Goal: Task Accomplishment & Management: Manage account settings

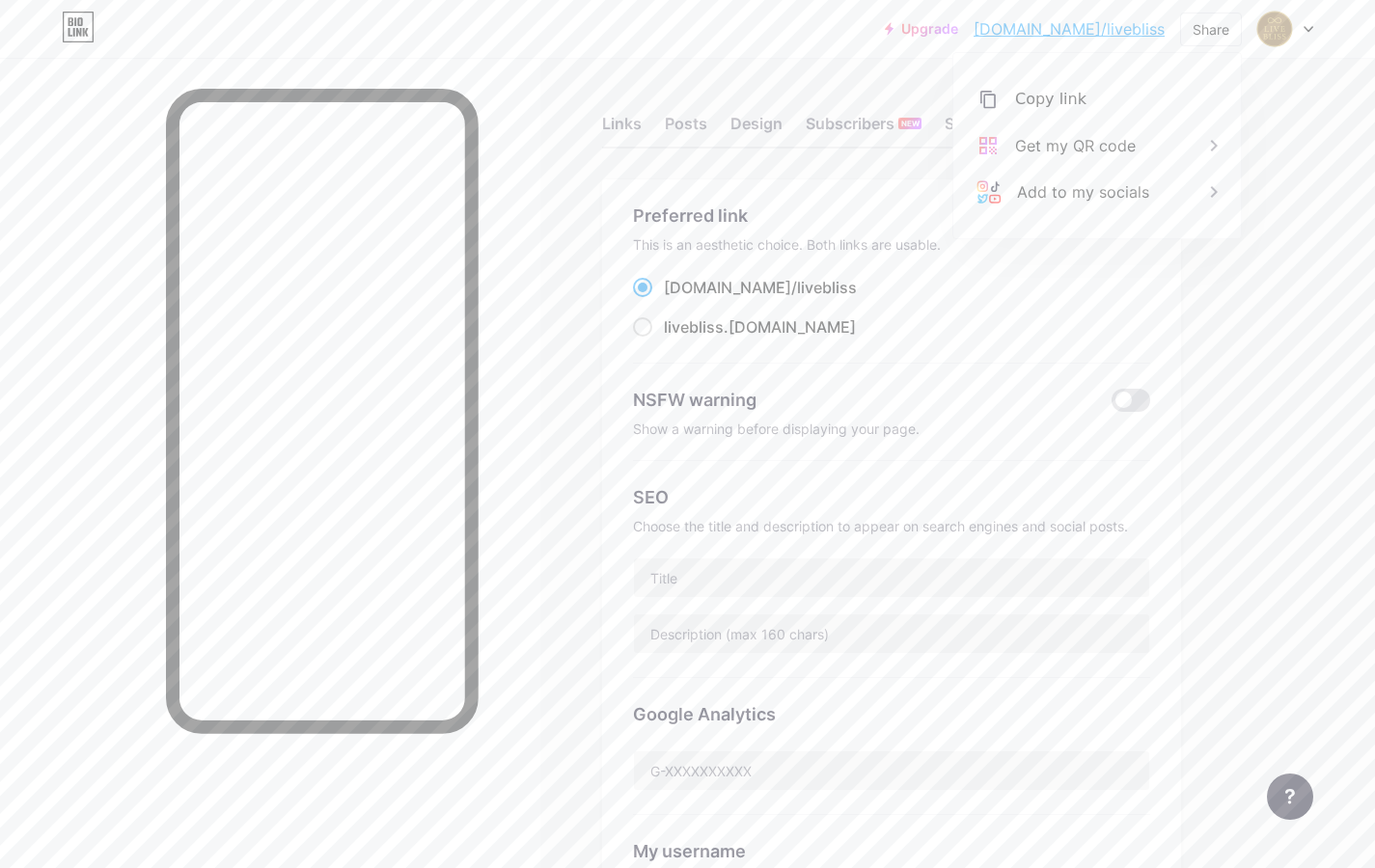
scroll to position [641, 0]
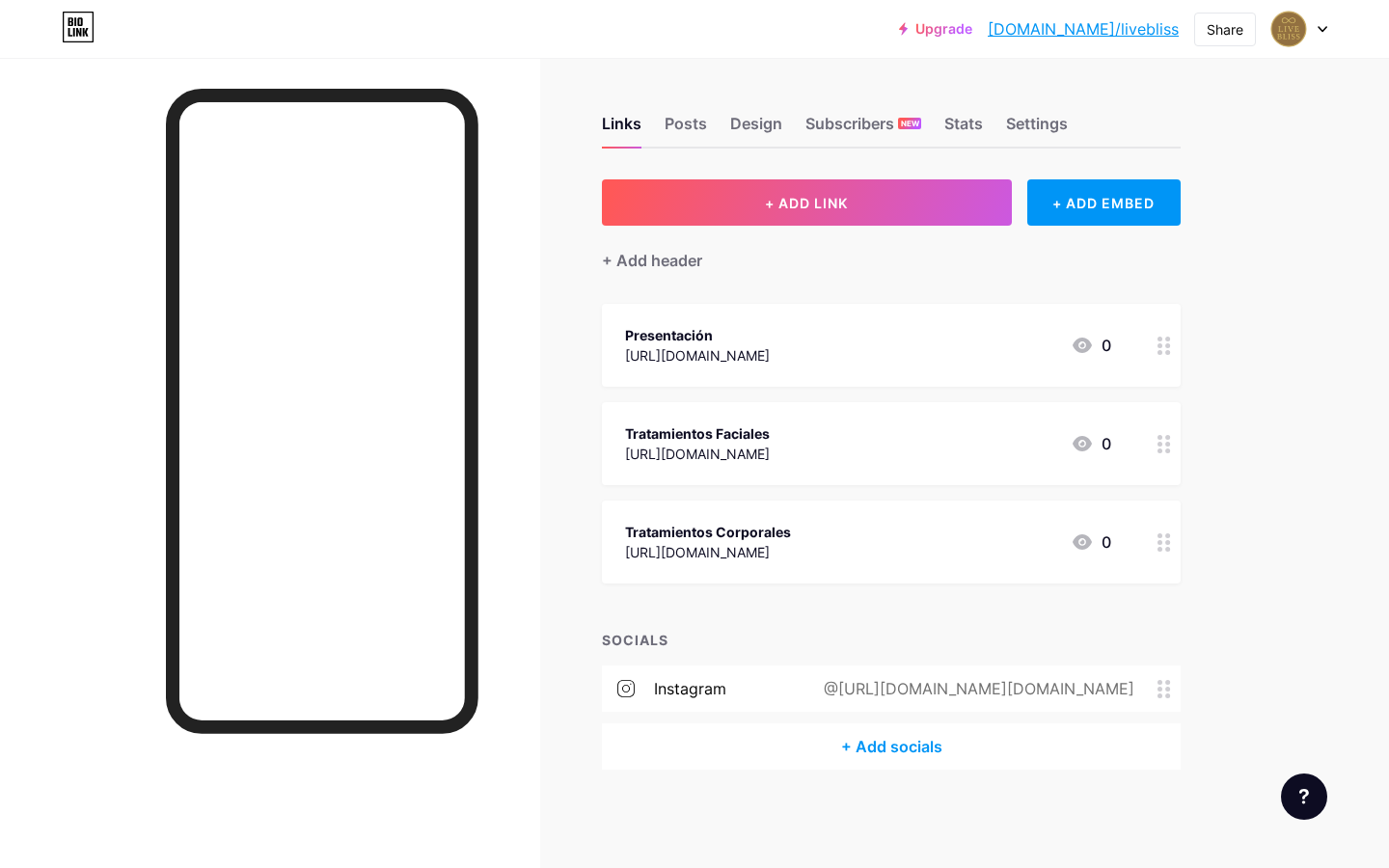
click at [1319, 24] on div at bounding box center [1299, 29] width 56 height 35
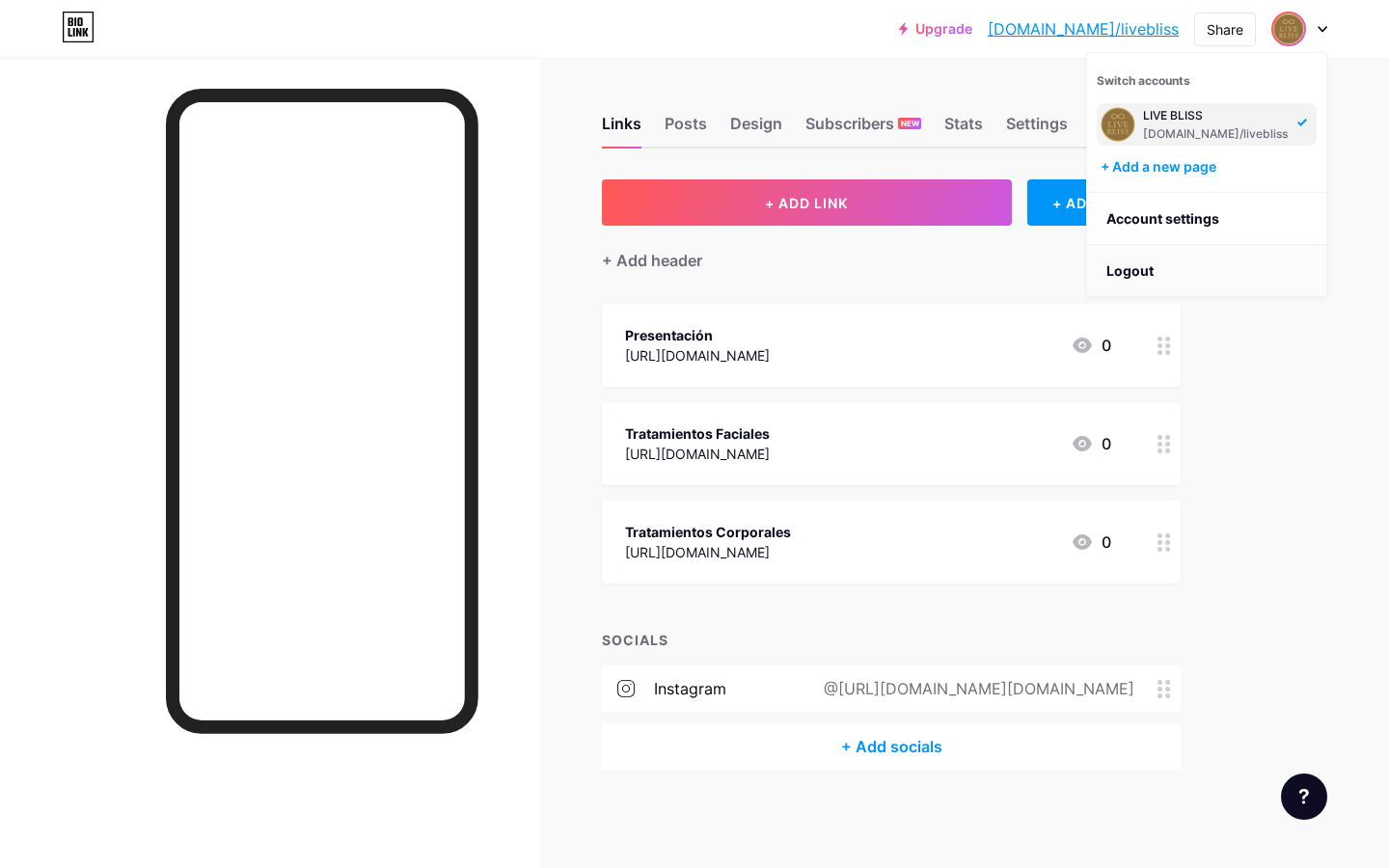
click at [1159, 274] on li "Logout" at bounding box center [1207, 271] width 240 height 52
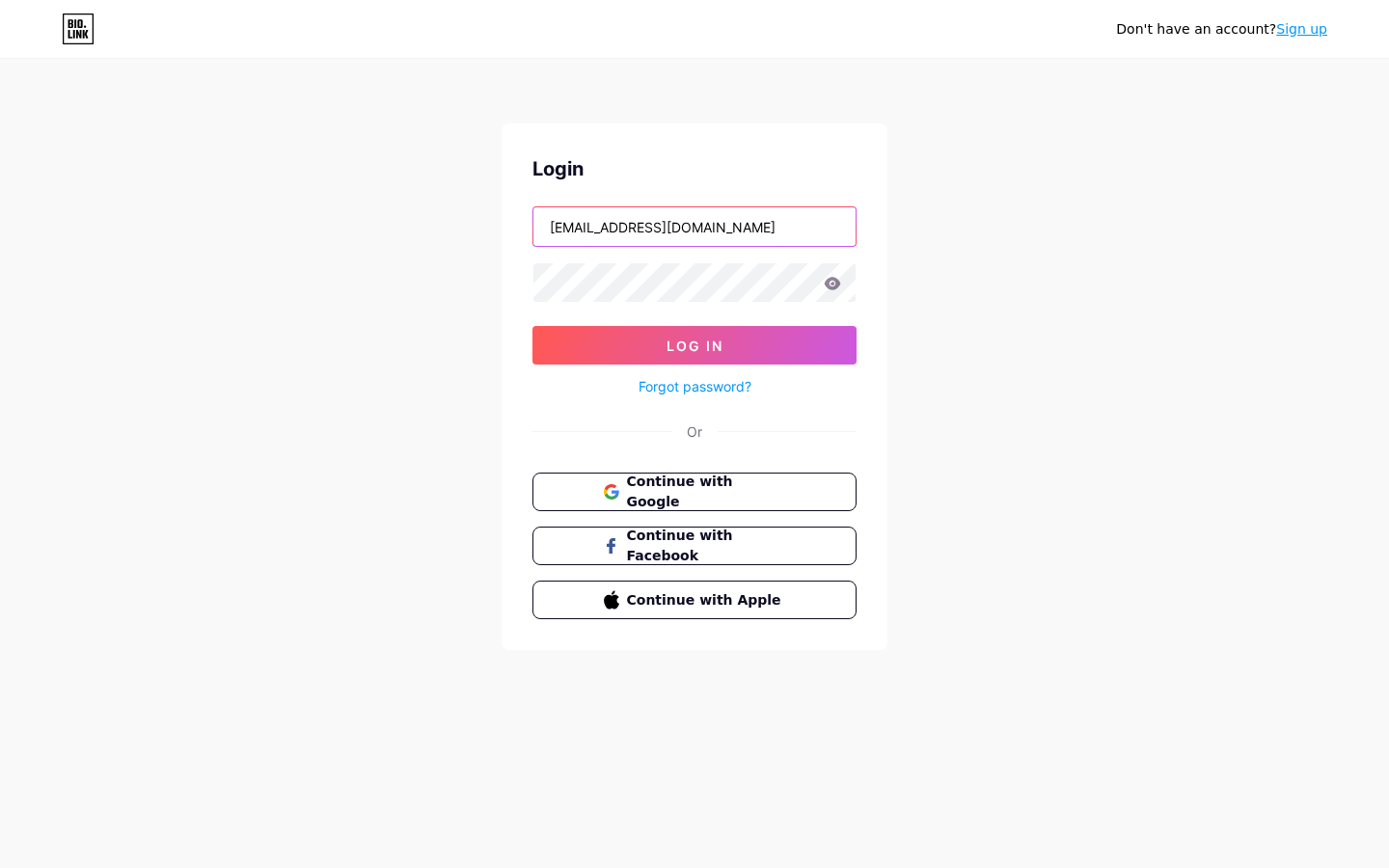
click at [715, 217] on input "es.livebliss@gmail.com" at bounding box center [694, 227] width 322 height 39
type input "eespacioestetica@gmail.com"
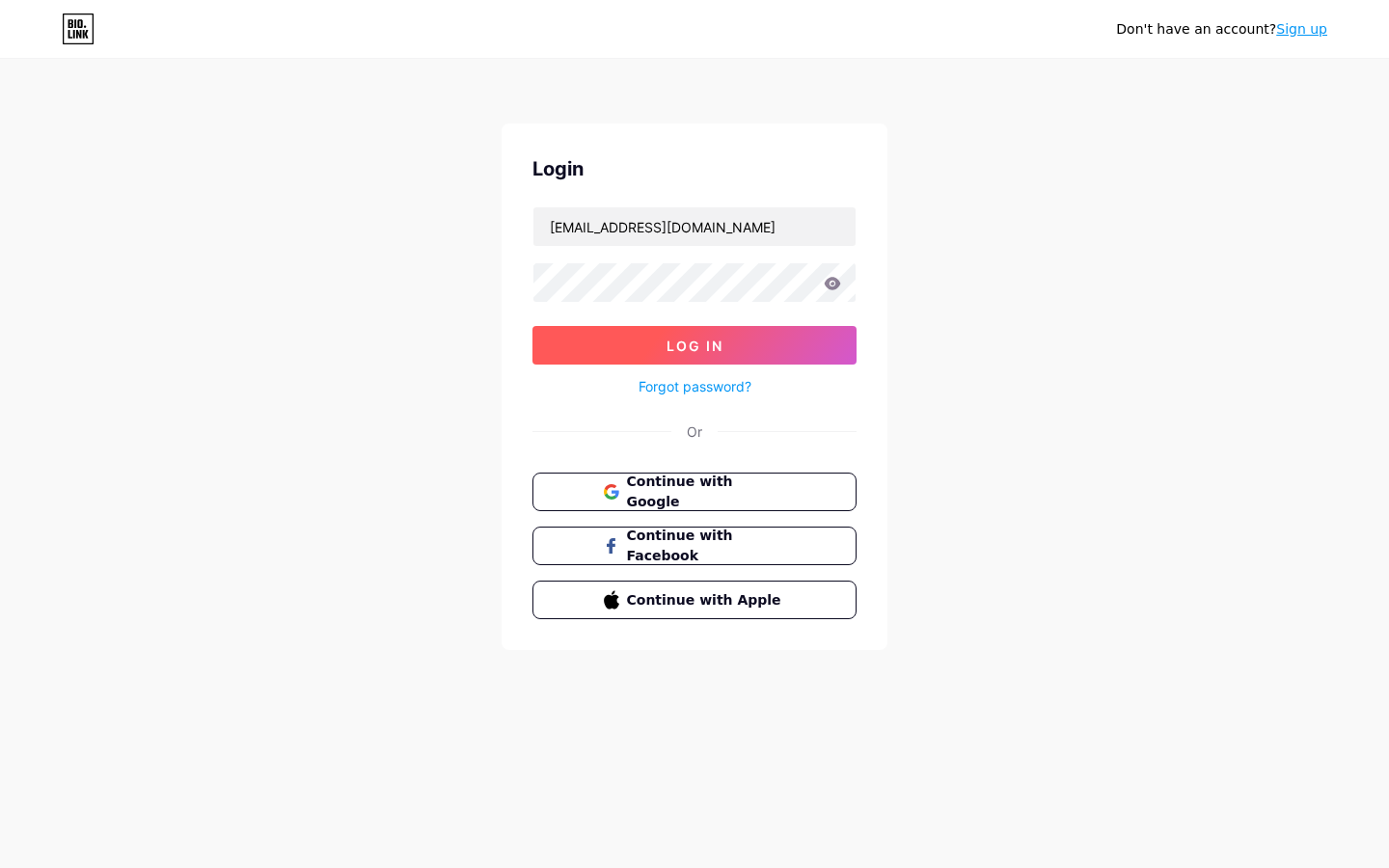
click at [771, 343] on button "Log In" at bounding box center [694, 344] width 324 height 39
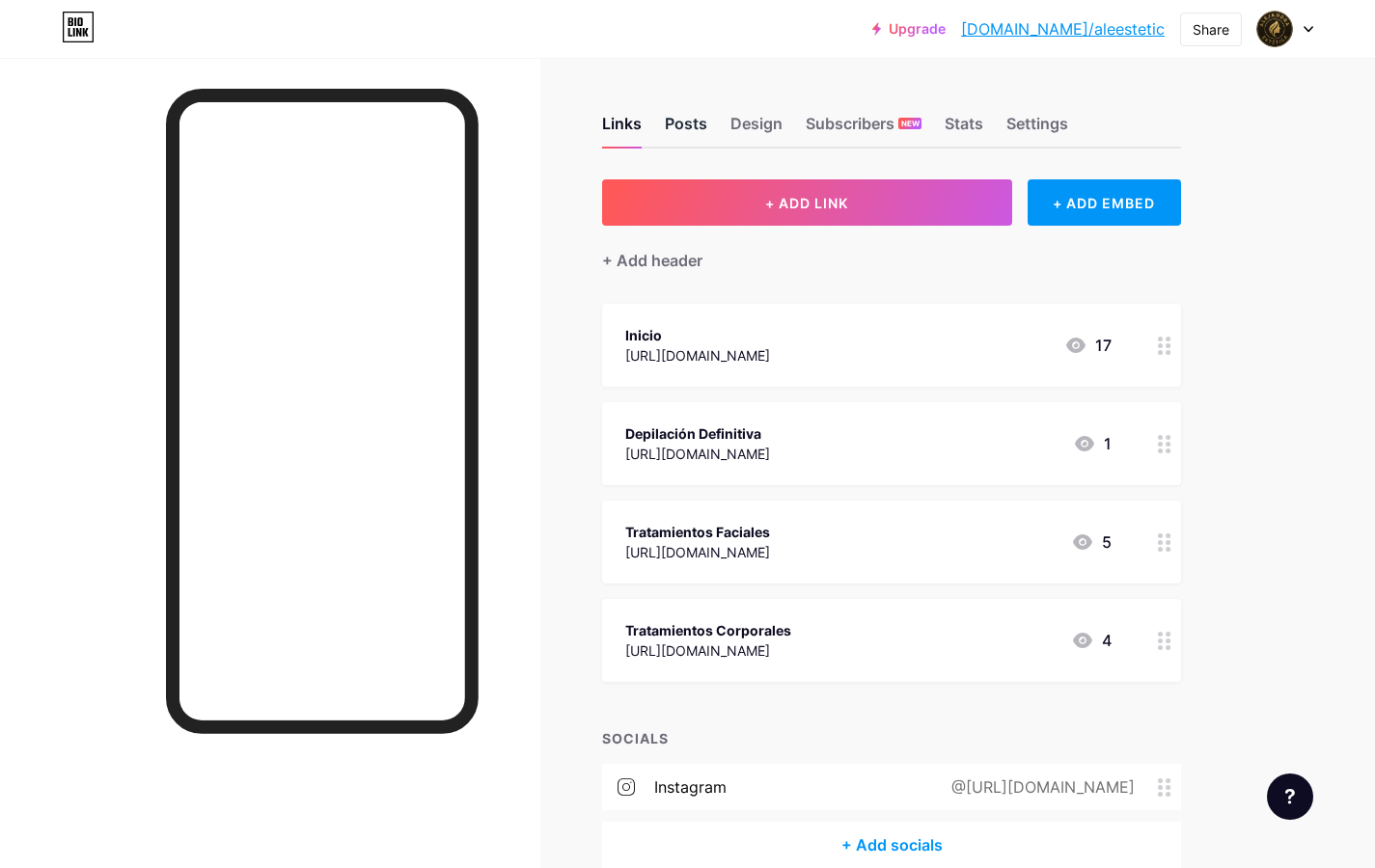
click at [680, 127] on div "Posts" at bounding box center [685, 129] width 43 height 35
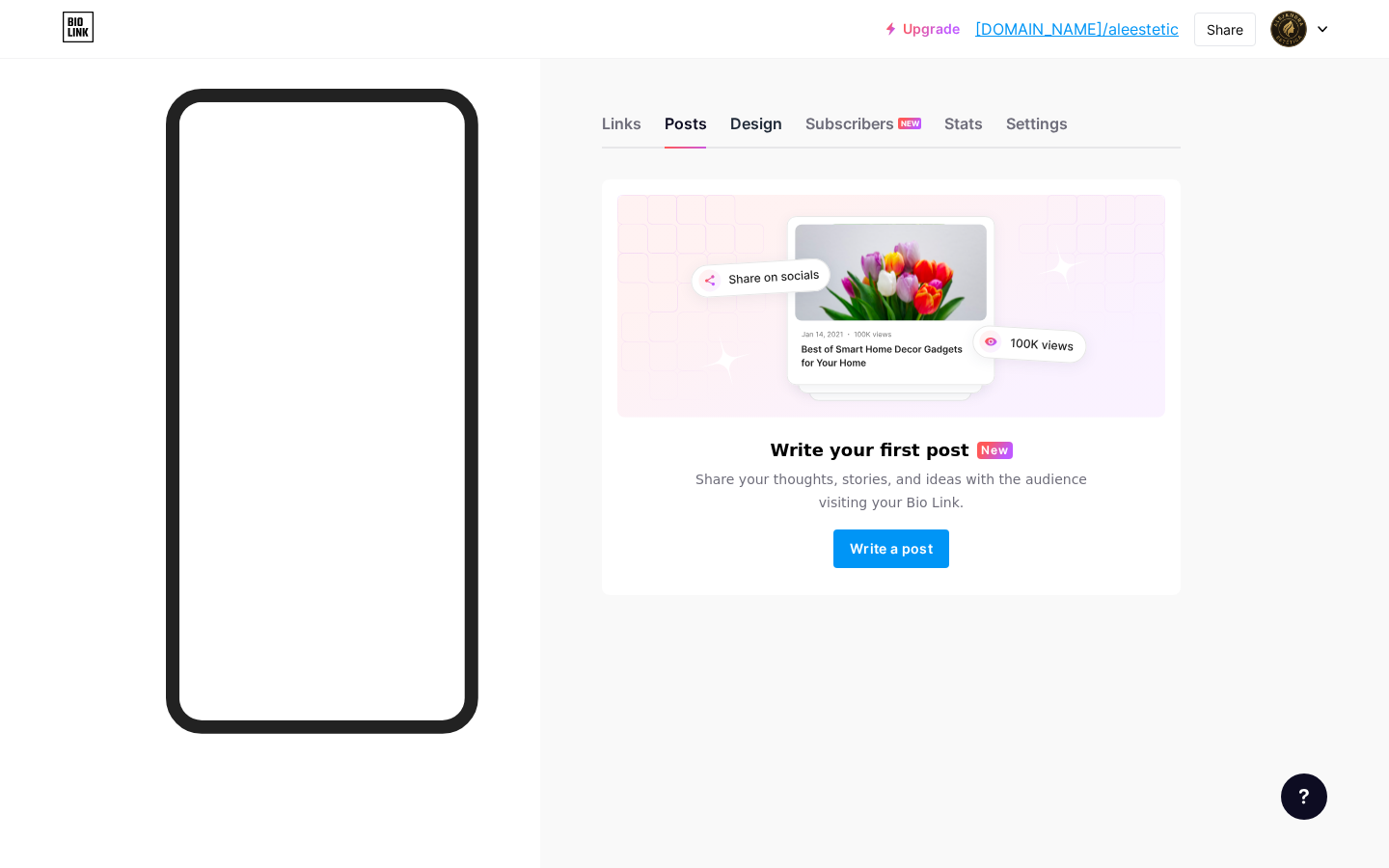
click at [755, 123] on div "Design" at bounding box center [756, 129] width 52 height 35
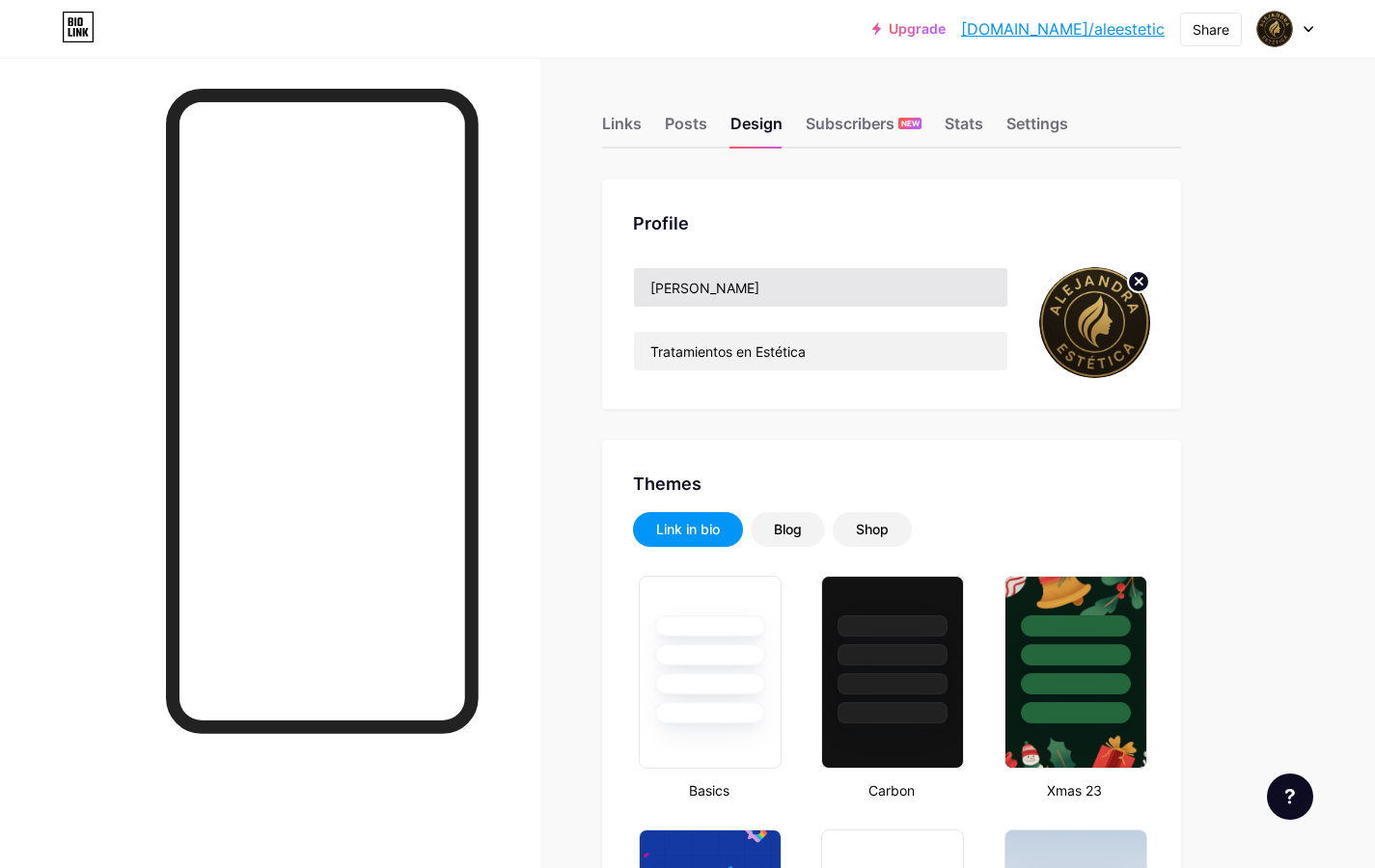
type input "#aa88a9"
type input "#d8edf3"
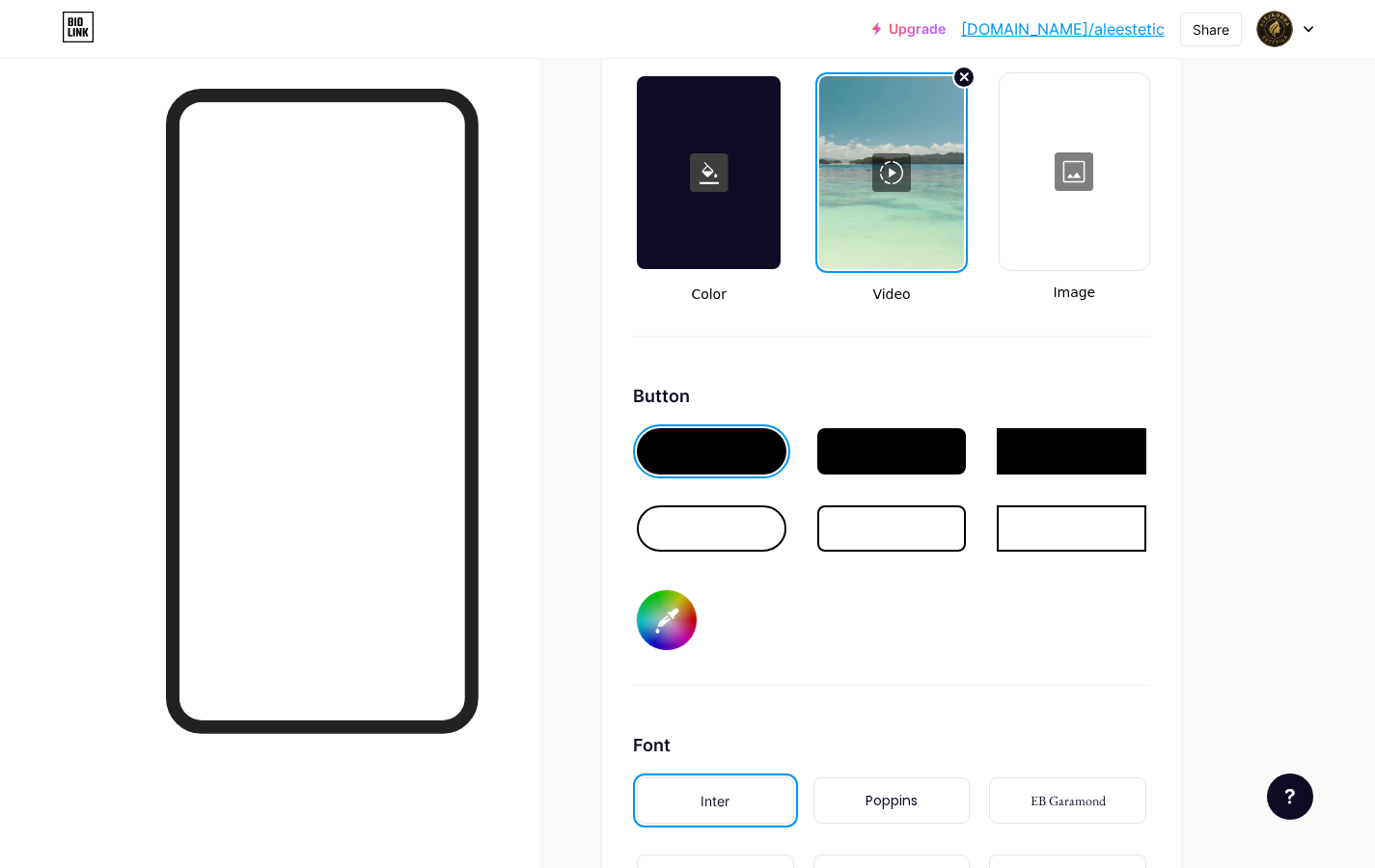
scroll to position [2784, 0]
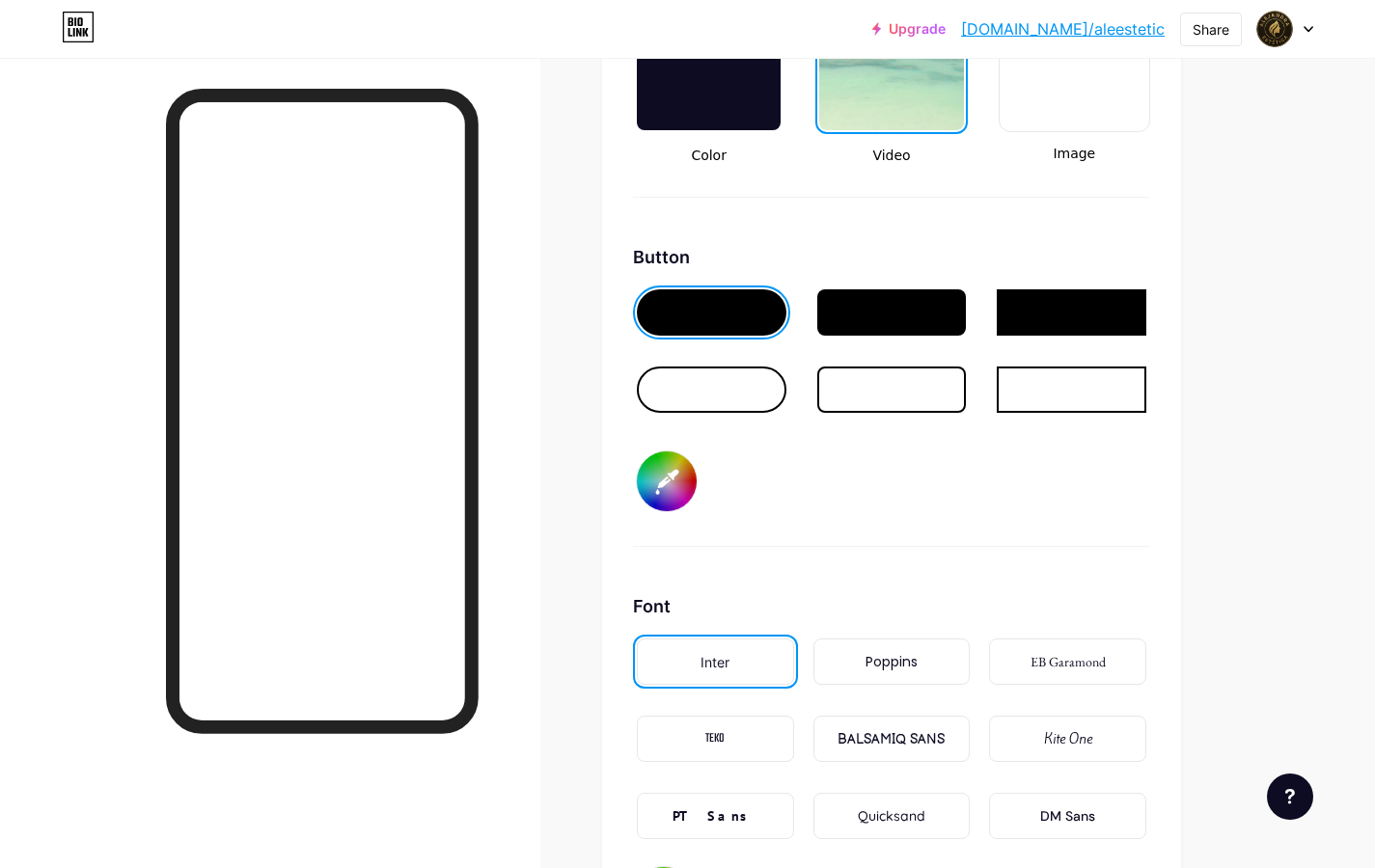
click at [673, 475] on input "#aa88a9" at bounding box center [666, 481] width 59 height 59
type input "#e5e5d7"
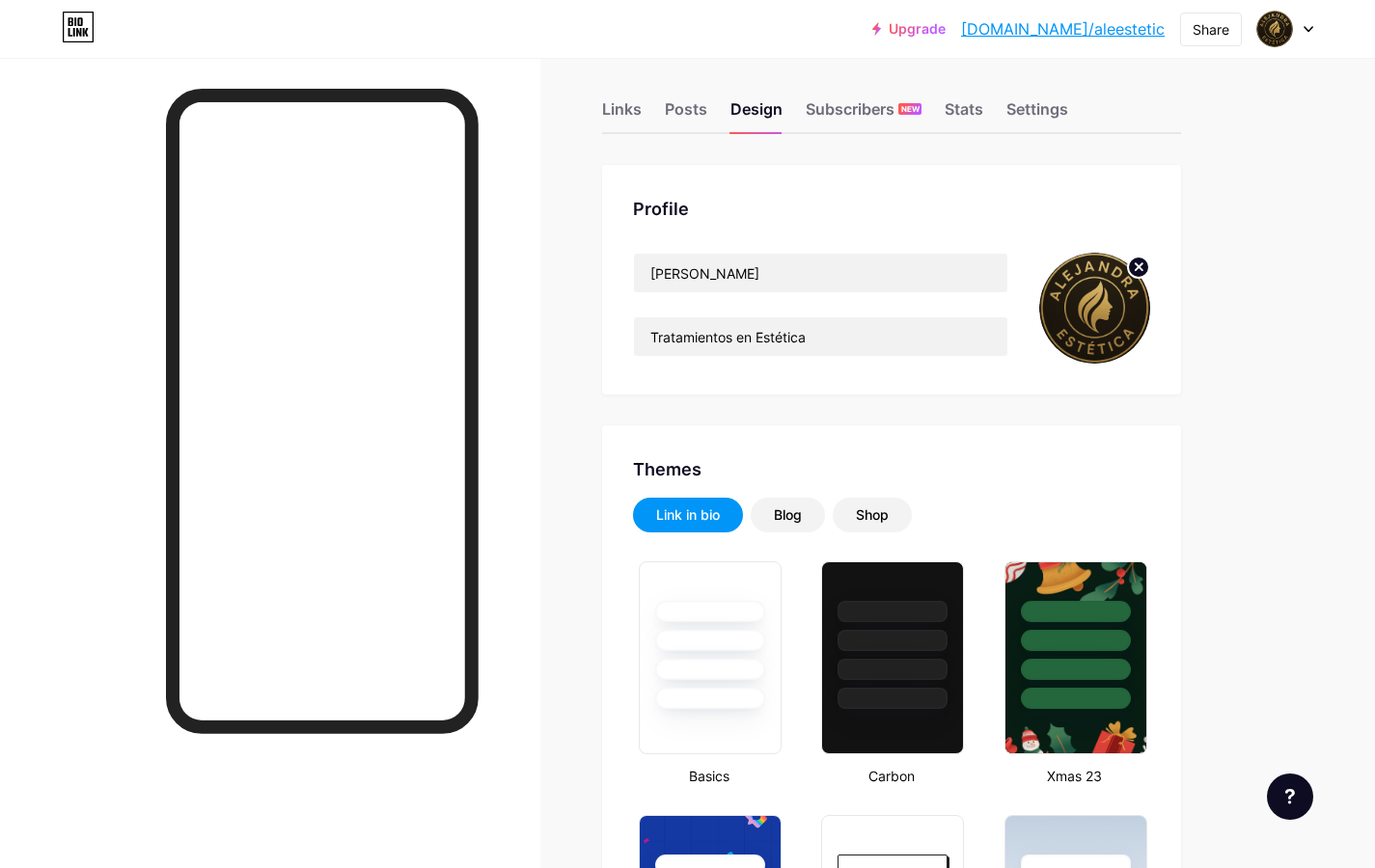
scroll to position [0, 0]
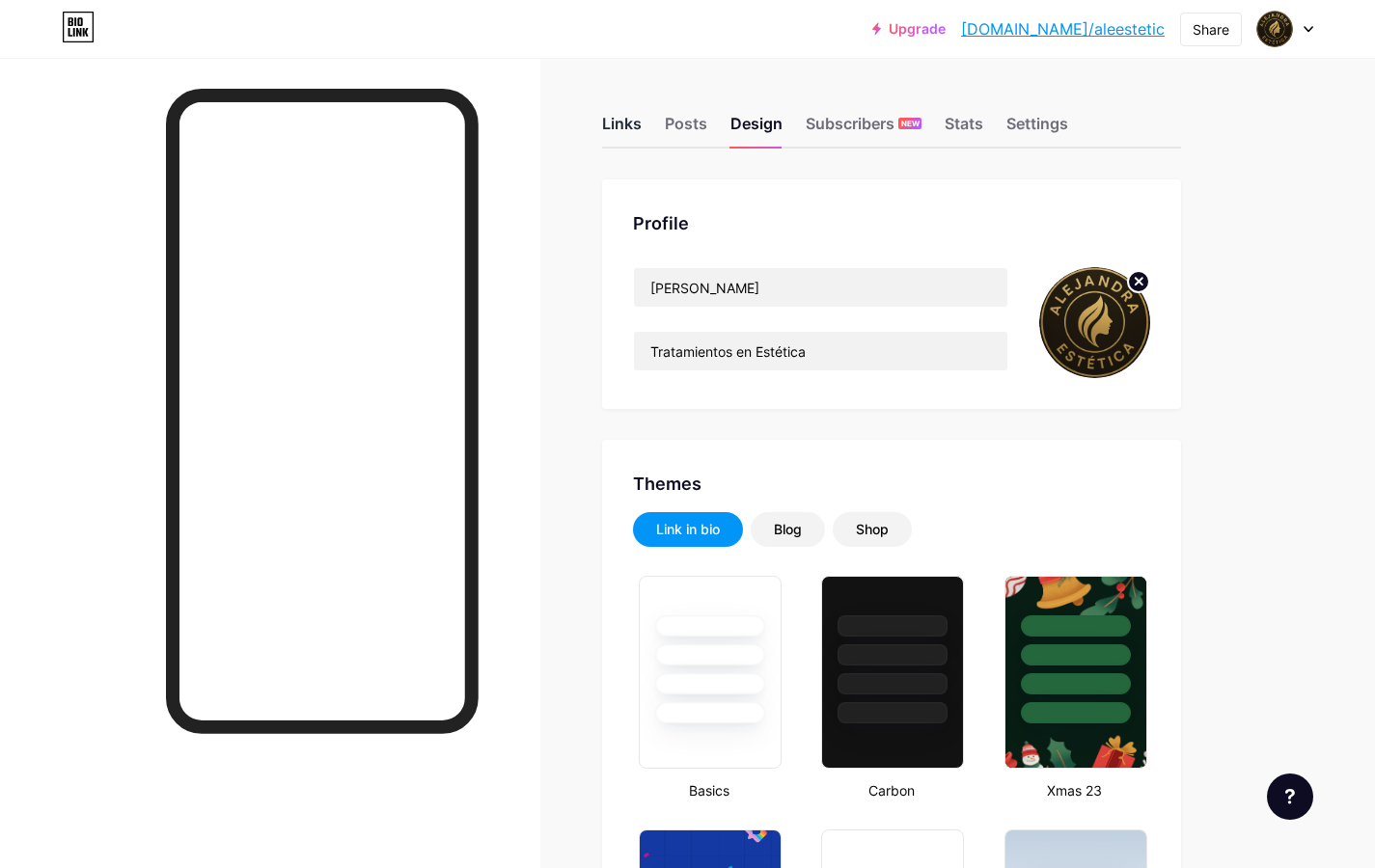
click at [623, 123] on div "Links" at bounding box center [622, 129] width 40 height 35
